Goal: Task Accomplishment & Management: Complete application form

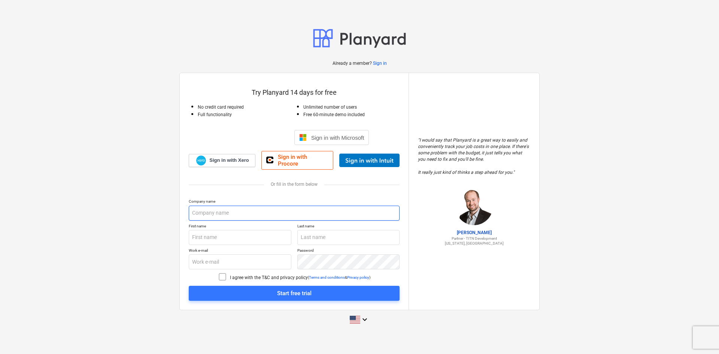
click at [234, 213] on input "text" at bounding box center [294, 212] width 211 height 15
type input "L"
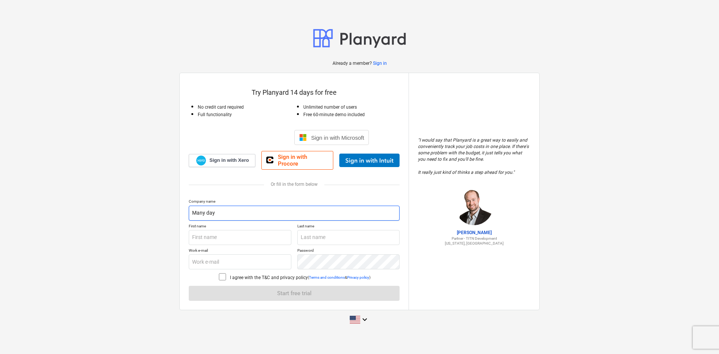
type input "Many day"
type input "day"
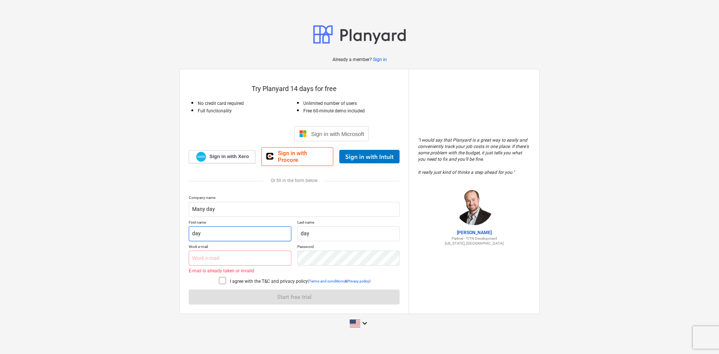
drag, startPoint x: 215, startPoint y: 228, endPoint x: 169, endPoint y: 229, distance: 46.0
click at [169, 229] on div "Already a member? Sign in Try Planyard 14 days for free No credit card required…" at bounding box center [359, 176] width 719 height 323
type input "Many"
click at [213, 256] on input "text" at bounding box center [240, 257] width 103 height 15
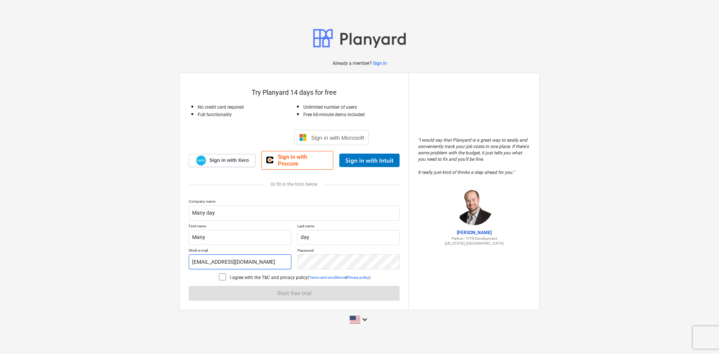
type input "[EMAIL_ADDRESS][DOMAIN_NAME]"
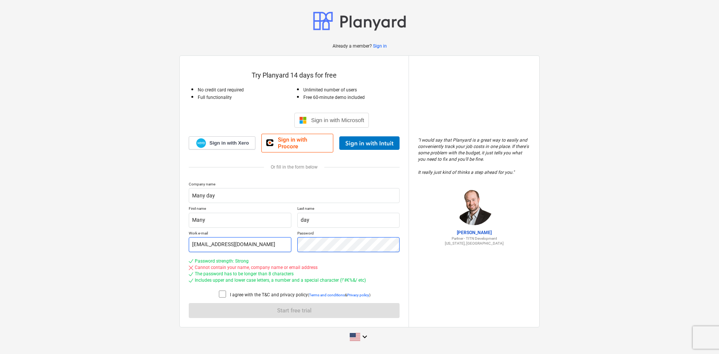
click at [217, 239] on div "Work e-mail [EMAIL_ADDRESS][DOMAIN_NAME] Password" at bounding box center [294, 241] width 211 height 21
click at [266, 239] on div "Work e-mail [EMAIL_ADDRESS][DOMAIN_NAME] Password" at bounding box center [294, 241] width 211 height 21
click at [283, 238] on div "Work e-mail [EMAIL_ADDRESS][DOMAIN_NAME] Password" at bounding box center [294, 241] width 211 height 21
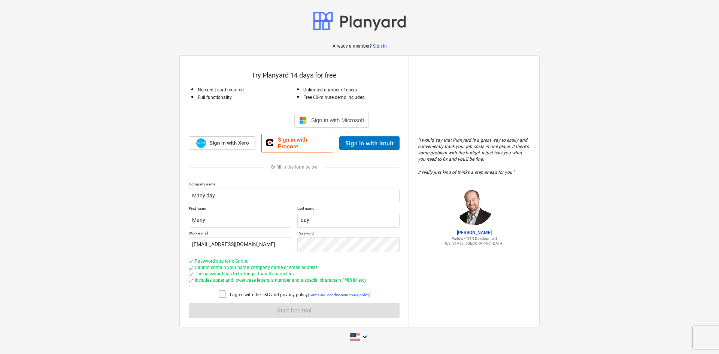
click at [221, 293] on icon at bounding box center [222, 293] width 9 height 9
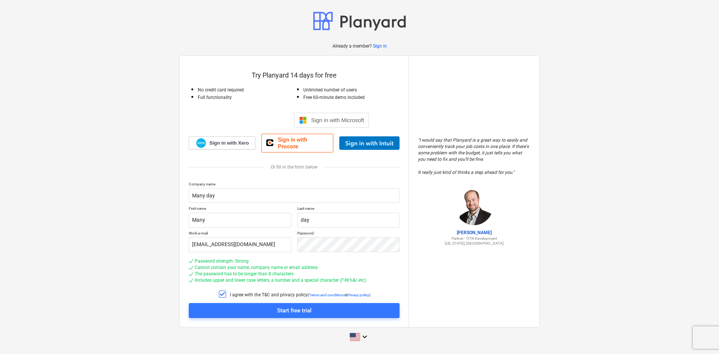
click at [248, 308] on span "Start free trial" at bounding box center [294, 310] width 193 height 10
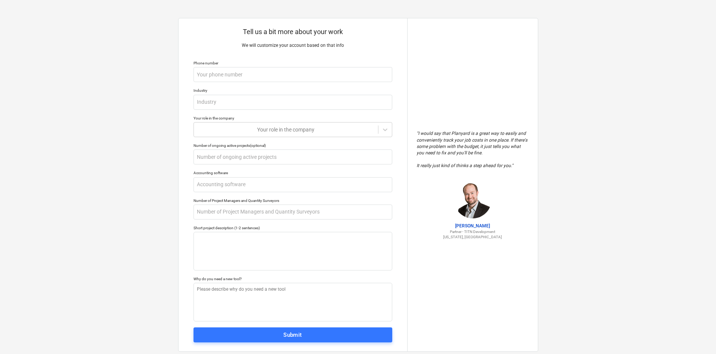
type textarea "x"
